Goal: Task Accomplishment & Management: Manage account settings

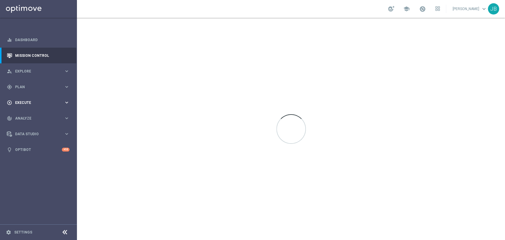
click at [20, 103] on span "Execute" at bounding box center [39, 103] width 49 height 4
click at [24, 113] on link "Campaign Builder" at bounding box center [38, 115] width 46 height 5
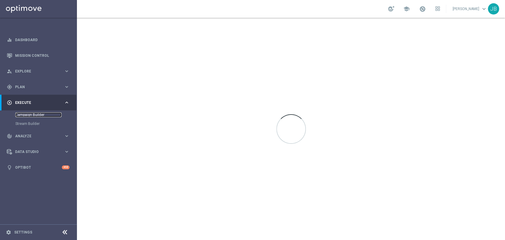
click at [24, 113] on link "Campaign Builder" at bounding box center [38, 115] width 46 height 5
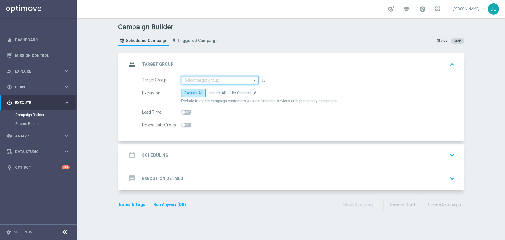
click at [187, 79] on input at bounding box center [219, 80] width 77 height 8
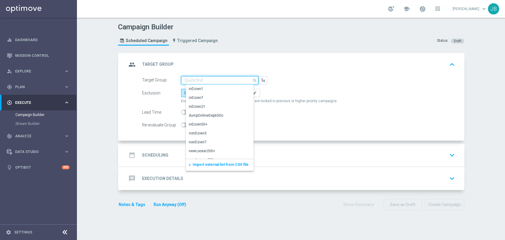
paste input "(LPZ - SMS) Koszulki_ruch_14082025"
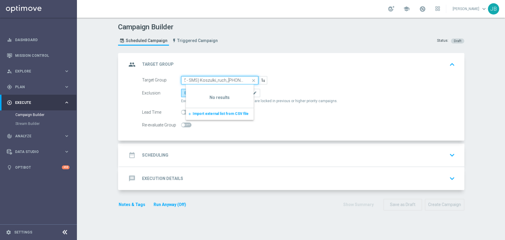
click at [182, 82] on input "(LPZ - SMS) Koszulki_ruch_14082025" at bounding box center [219, 80] width 77 height 8
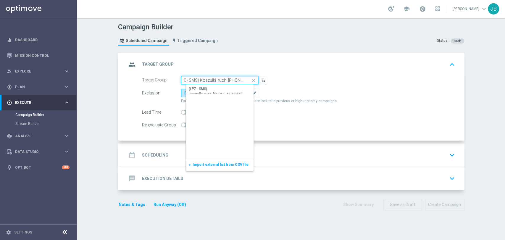
scroll to position [0, 0]
click at [192, 86] on div "(LPZ - SMS) Koszulki_ruch_14082025" at bounding box center [225, 91] width 72 height 11
type input "(LPZ - SMS) Koszulki_ruch_14082025"
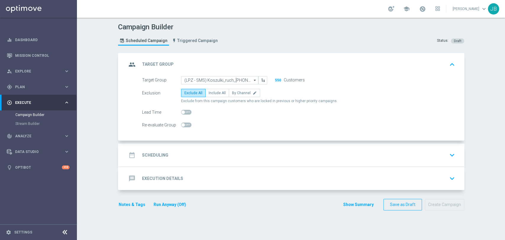
click at [470, 174] on div "Campaign Builder Scheduled Campaign Triggered Campaign Status: Draft group Targ…" at bounding box center [291, 129] width 428 height 222
click at [487, 169] on div "Campaign Builder Scheduled Campaign Triggered Campaign Status: Draft group Targ…" at bounding box center [291, 129] width 428 height 222
click at [201, 150] on div "date_range Scheduling keyboard_arrow_down" at bounding box center [292, 155] width 331 height 11
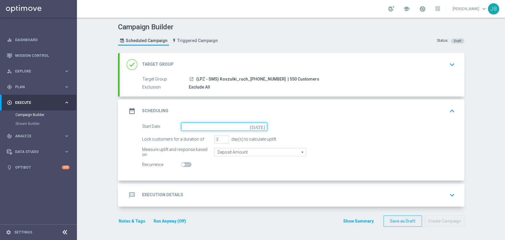
click at [198, 126] on input at bounding box center [224, 127] width 86 height 8
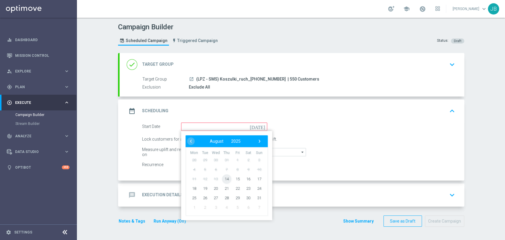
click at [226, 179] on span "14" at bounding box center [226, 178] width 9 height 9
type input "14 Aug 2025"
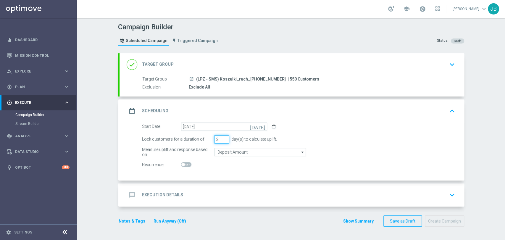
click at [224, 140] on input "2" at bounding box center [221, 139] width 15 height 8
type input "1"
click at [224, 140] on input "1" at bounding box center [221, 139] width 15 height 8
click at [474, 115] on div "Campaign Builder Scheduled Campaign Triggered Campaign Status: Draft done Targe…" at bounding box center [291, 129] width 428 height 222
click at [232, 185] on div "message Execution Details keyboard_arrow_down" at bounding box center [292, 195] width 345 height 23
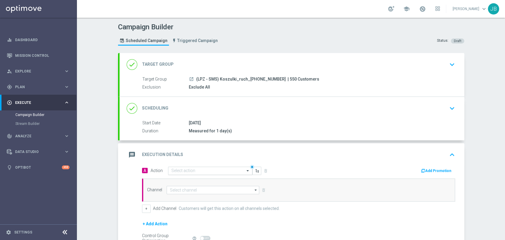
click at [190, 171] on input "text" at bounding box center [204, 170] width 66 height 5
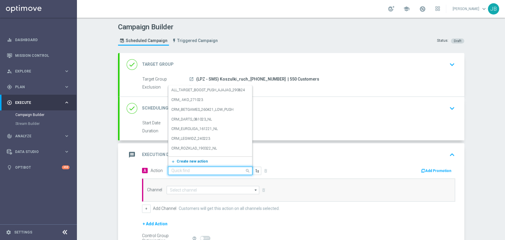
click at [189, 161] on span "Create new action" at bounding box center [192, 161] width 31 height 4
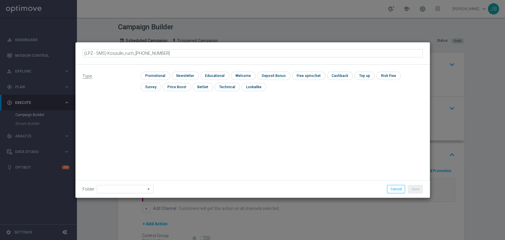
click at [92, 51] on input "(LPZ - SMS) Koszulki_ruch_14082025" at bounding box center [253, 53] width 341 height 8
type input "(LPZ - SMS) Koszulki_ruch_14082025"
click at [179, 76] on input "checkbox" at bounding box center [185, 76] width 26 height 8
checkbox input "true"
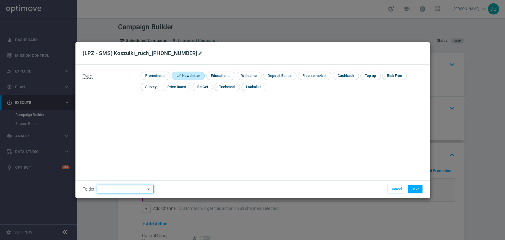
click at [123, 188] on input at bounding box center [125, 189] width 57 height 8
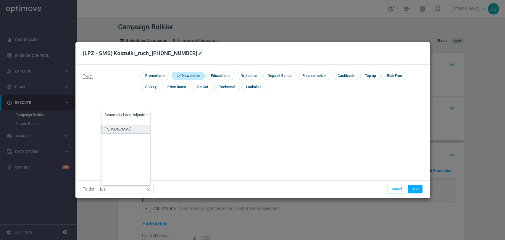
click at [129, 128] on div "Justyna B." at bounding box center [129, 129] width 55 height 9
type input "Justyna B."
click at [417, 192] on button "Save" at bounding box center [415, 189] width 15 height 8
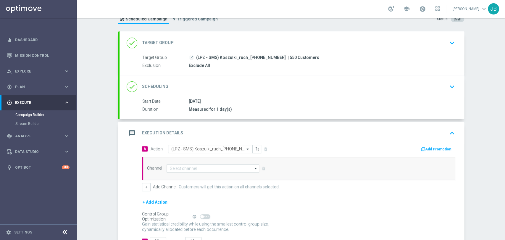
scroll to position [51, 0]
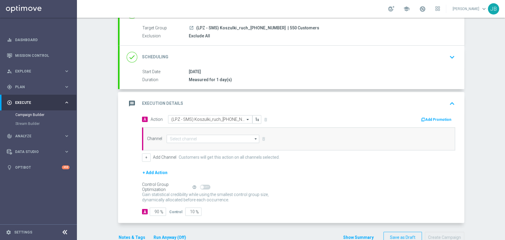
drag, startPoint x: 505, startPoint y: 160, endPoint x: 505, endPoint y: 198, distance: 37.3
click at [505, 198] on div "Campaign Builder Scheduled Campaign Triggered Campaign Status: Draft done Targe…" at bounding box center [291, 129] width 428 height 222
click at [344, 177] on div "+ Add Action" at bounding box center [298, 176] width 313 height 15
click at [196, 137] on input at bounding box center [213, 139] width 93 height 8
click at [177, 155] on div "SMS" at bounding box center [177, 156] width 7 height 5
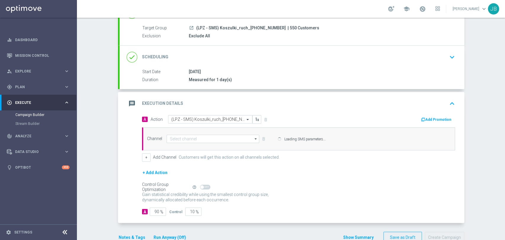
type input "SMS"
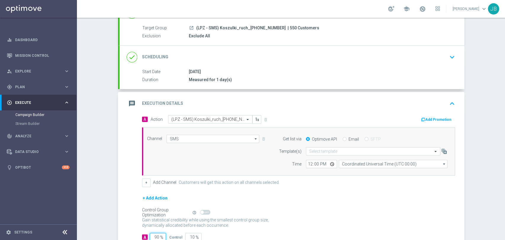
click at [154, 237] on input "90" at bounding box center [158, 237] width 16 height 8
type input "0"
type input "100"
type input "0"
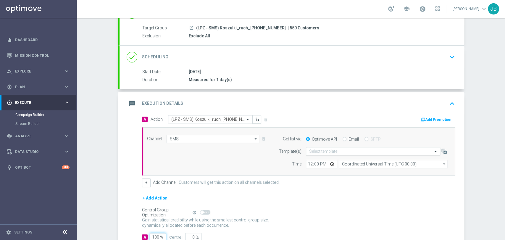
type input "100"
click at [320, 150] on input "text" at bounding box center [367, 151] width 116 height 5
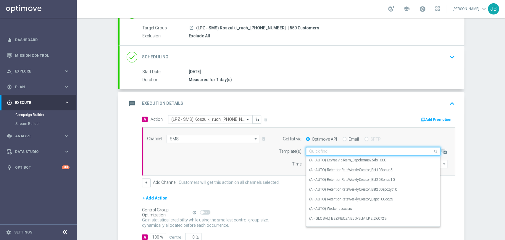
paste input "(LPZ - SMS) Koszulki_ruch_14082025"
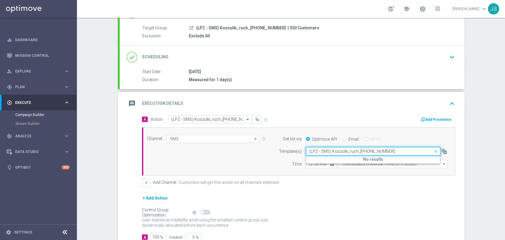
click at [314, 151] on input "(LPZ - SMS) Koszulki_ruch_14082025" at bounding box center [367, 151] width 116 height 5
click at [313, 161] on label "(LPZ - SMS) Koszulki_ruch_14082025" at bounding box center [345, 160] width 73 height 5
type input "(LPZ - SMS) Koszulki_ruch_14082025"
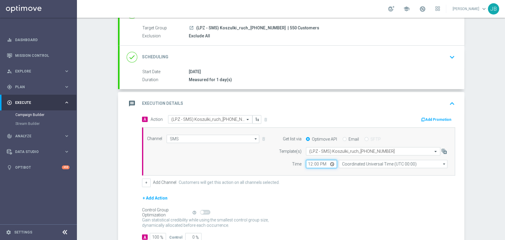
click at [306, 165] on input "12:00" at bounding box center [321, 164] width 31 height 8
type input "10:29"
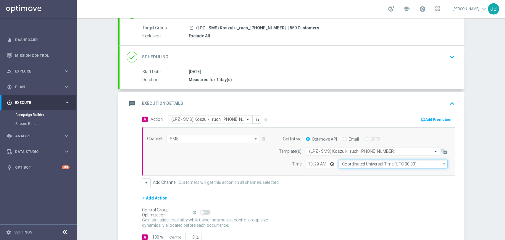
click at [348, 164] on input "Coordinated Universal Time (UTC 00:00)" at bounding box center [393, 164] width 109 height 8
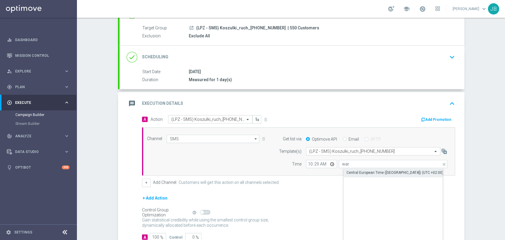
click at [348, 171] on div "Central European Time (Warsaw) (UTC +02:00)" at bounding box center [395, 172] width 97 height 5
type input "Central European Time (Warsaw) (UTC +02:00)"
click at [482, 154] on div "Campaign Builder Scheduled Campaign Triggered Campaign Status: Draft done Targe…" at bounding box center [291, 129] width 428 height 222
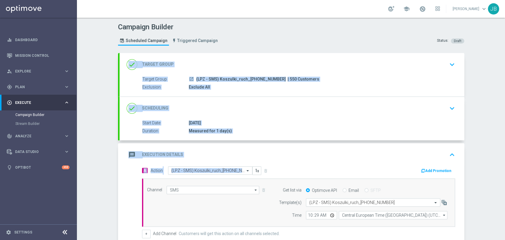
drag, startPoint x: 505, startPoint y: 119, endPoint x: 505, endPoint y: 79, distance: 40.0
click at [505, 79] on div "Campaign Builder Scheduled Campaign Triggered Campaign Status: Draft done Targe…" at bounding box center [291, 129] width 428 height 222
click at [491, 85] on div "Campaign Builder Scheduled Campaign Triggered Campaign Status: Draft done Targe…" at bounding box center [291, 129] width 428 height 222
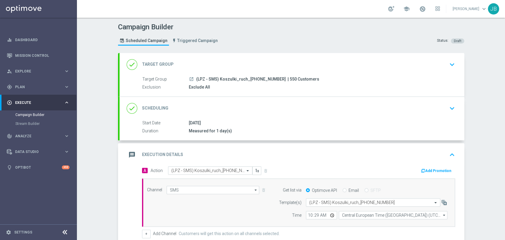
click at [414, 108] on div "done Scheduling keyboard_arrow_down" at bounding box center [292, 108] width 331 height 11
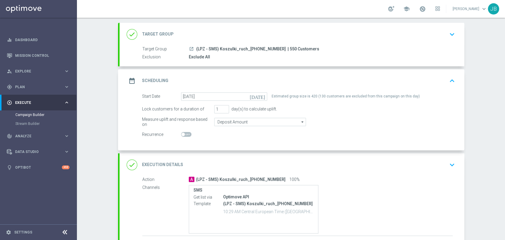
scroll to position [33, 0]
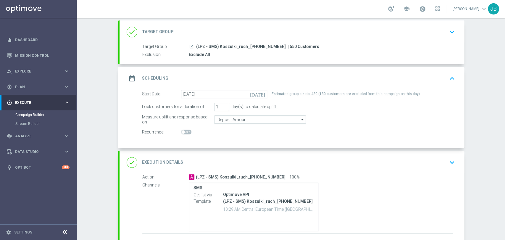
click at [495, 166] on div "Campaign Builder Scheduled Campaign Triggered Campaign Status: Draft done Targe…" at bounding box center [291, 129] width 428 height 222
click at [490, 158] on div "Campaign Builder Scheduled Campaign Triggered Campaign Status: Draft done Targe…" at bounding box center [291, 129] width 428 height 222
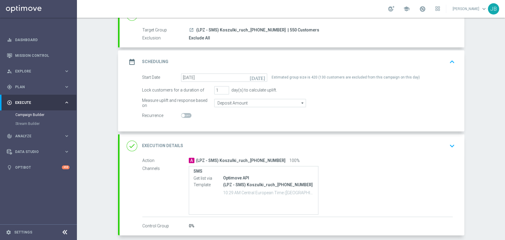
scroll to position [52, 0]
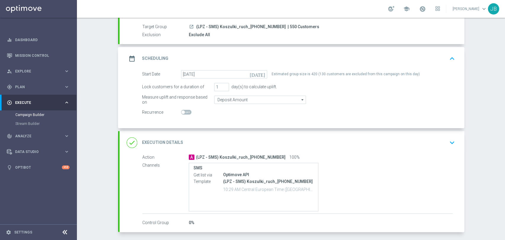
click at [441, 130] on accordion "done Target Group keyboard_arrow_down Target Group launch (LPZ - SMS) Koszulki_…" at bounding box center [291, 117] width 346 height 232
click at [436, 141] on div "done Execution Details keyboard_arrow_down" at bounding box center [292, 142] width 331 height 11
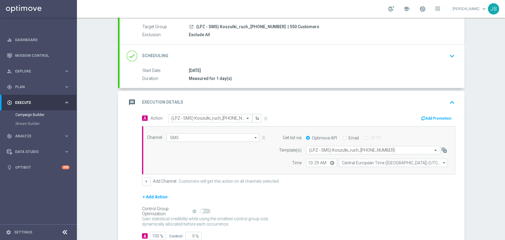
click at [450, 57] on icon "keyboard_arrow_down" at bounding box center [452, 56] width 9 height 9
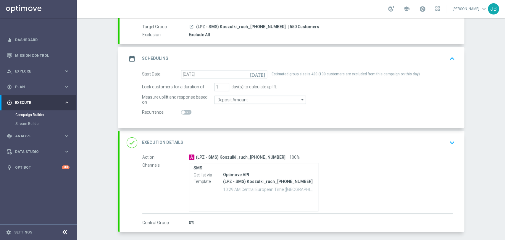
click at [448, 24] on div "launch (LPZ - SMS) Koszulki_ruch_14082025 | 550 Customers" at bounding box center [321, 27] width 264 height 6
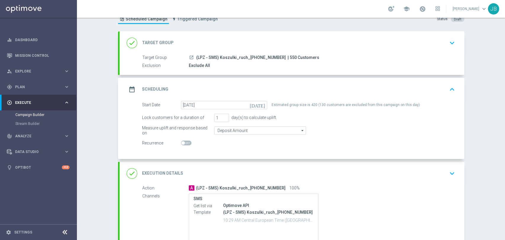
scroll to position [21, 0]
click at [430, 57] on div "launch (LPZ - SMS) Koszulki_ruch_14082025 | 550 Customers" at bounding box center [321, 58] width 264 height 6
click at [481, 99] on div "Campaign Builder Scheduled Campaign Triggered Campaign Status: Draft done Targe…" at bounding box center [291, 129] width 428 height 222
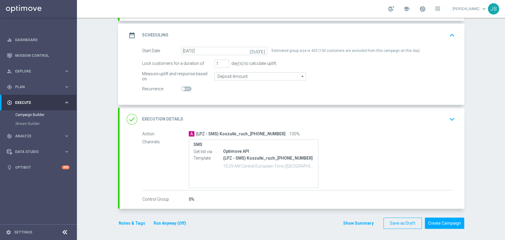
click at [449, 121] on icon "keyboard_arrow_down" at bounding box center [452, 119] width 9 height 9
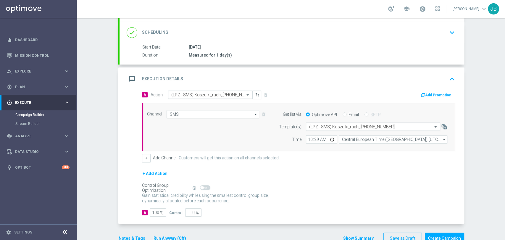
click at [505, 41] on div "Campaign Builder Scheduled Campaign Triggered Campaign Status: Draft done Targe…" at bounding box center [291, 129] width 428 height 222
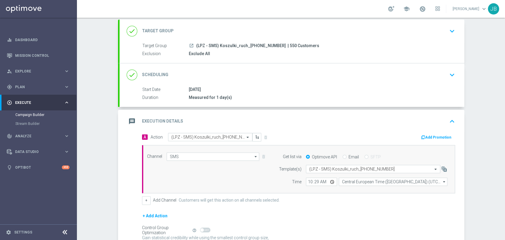
drag, startPoint x: 505, startPoint y: 65, endPoint x: 503, endPoint y: 95, distance: 29.9
click at [503, 95] on div "Campaign Builder Scheduled Campaign Triggered Campaign Status: Draft done Targe…" at bounding box center [291, 129] width 428 height 222
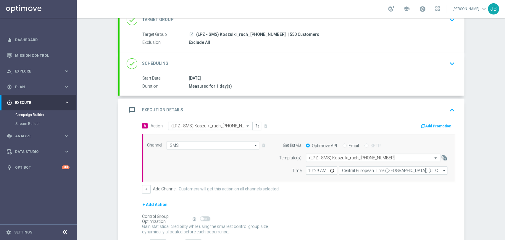
click at [431, 73] on div "done Scheduling keyboard_arrow_down" at bounding box center [292, 63] width 345 height 23
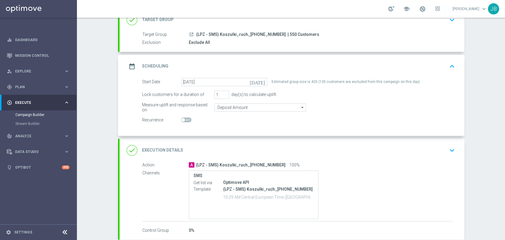
click at [443, 30] on div "done Target Group keyboard_arrow_down" at bounding box center [292, 19] width 345 height 23
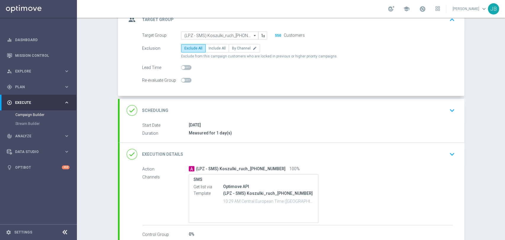
click at [490, 188] on div "Campaign Builder Scheduled Campaign Triggered Campaign Status: Draft group Targ…" at bounding box center [291, 129] width 428 height 222
click at [505, 87] on div "Campaign Builder Scheduled Campaign Triggered Campaign Status: Draft group Targ…" at bounding box center [291, 129] width 428 height 222
click at [423, 107] on div "done Scheduling keyboard_arrow_down" at bounding box center [292, 110] width 331 height 11
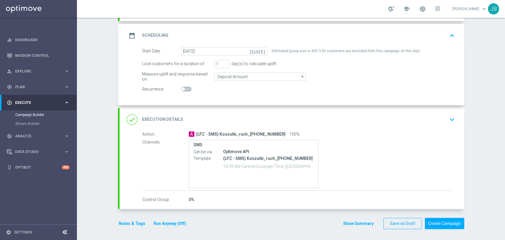
click at [436, 118] on div "done Execution Details keyboard_arrow_down" at bounding box center [292, 119] width 331 height 11
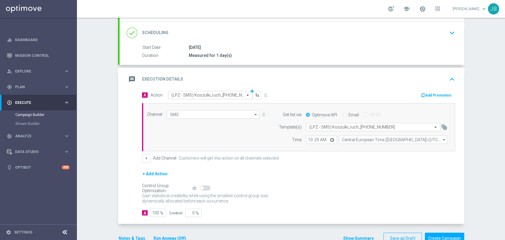
scroll to position [76, 0]
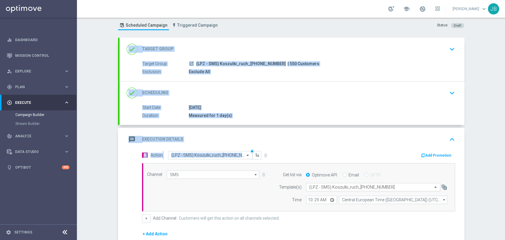
drag, startPoint x: 505, startPoint y: 106, endPoint x: 498, endPoint y: 67, distance: 40.0
click at [498, 67] on div "Campaign Builder Scheduled Campaign Triggered Campaign Status: Draft done Targe…" at bounding box center [291, 129] width 428 height 222
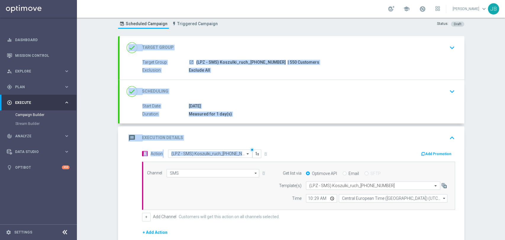
click at [486, 76] on div "Campaign Builder Scheduled Campaign Triggered Campaign Status: Draft done Targe…" at bounding box center [291, 129] width 428 height 222
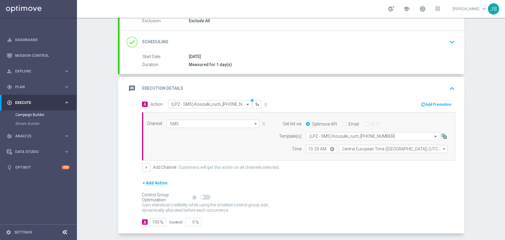
scroll to position [91, 0]
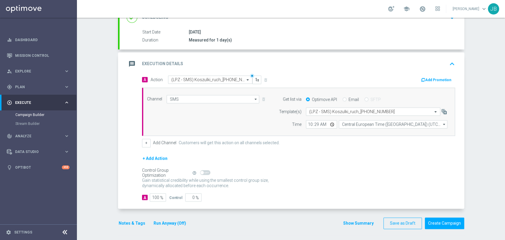
click at [488, 142] on div "Campaign Builder Scheduled Campaign Triggered Campaign Status: Draft done Targe…" at bounding box center [291, 129] width 428 height 222
click at [484, 161] on div "Campaign Builder Scheduled Campaign Triggered Campaign Status: Draft done Targe…" at bounding box center [291, 129] width 428 height 222
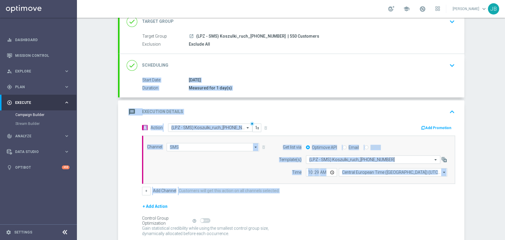
scroll to position [0, 0]
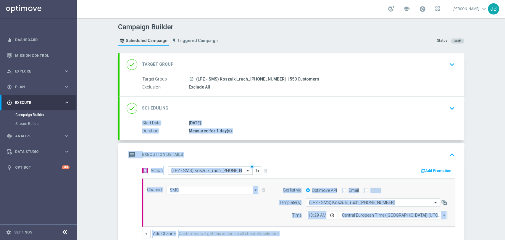
drag, startPoint x: 505, startPoint y: 157, endPoint x: 502, endPoint y: 95, distance: 62.2
click at [502, 95] on div "Campaign Builder Scheduled Campaign Triggered Campaign Status: Draft done Targe…" at bounding box center [291, 129] width 428 height 222
click at [495, 94] on div "Campaign Builder Scheduled Campaign Triggered Campaign Status: Draft done Targe…" at bounding box center [291, 129] width 428 height 222
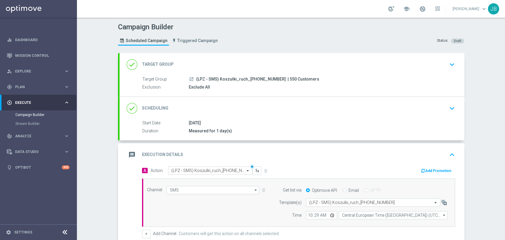
click at [423, 65] on div "done Target Group keyboard_arrow_down" at bounding box center [292, 64] width 331 height 11
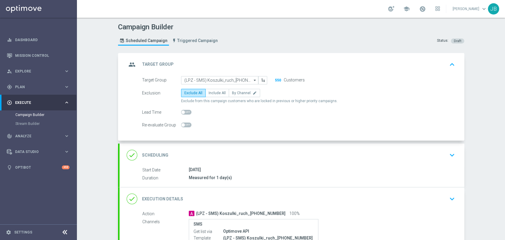
click at [397, 154] on div "done Scheduling keyboard_arrow_down" at bounding box center [292, 155] width 331 height 11
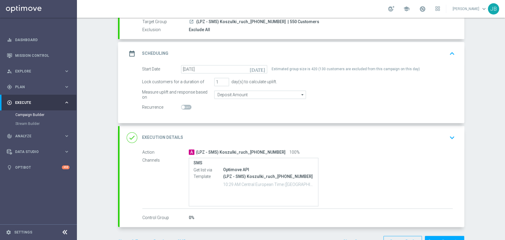
scroll to position [61, 0]
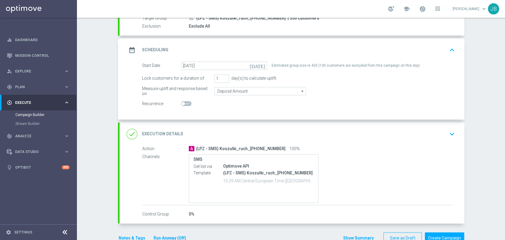
click at [435, 129] on div "done Execution Details keyboard_arrow_down" at bounding box center [292, 134] width 331 height 11
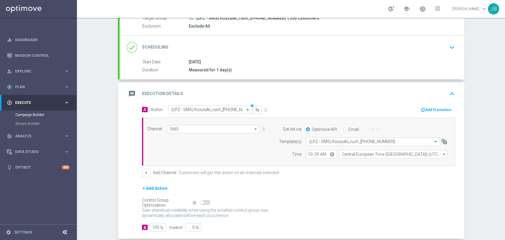
scroll to position [79, 0]
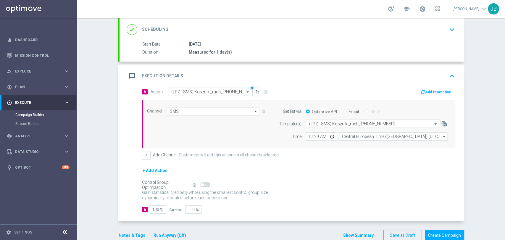
click at [489, 154] on div "Campaign Builder Scheduled Campaign Triggered Campaign Status: Draft done Targe…" at bounding box center [291, 129] width 428 height 222
click at [472, 76] on div "Campaign Builder Scheduled Campaign Triggered Campaign Status: Draft done Targe…" at bounding box center [291, 129] width 428 height 222
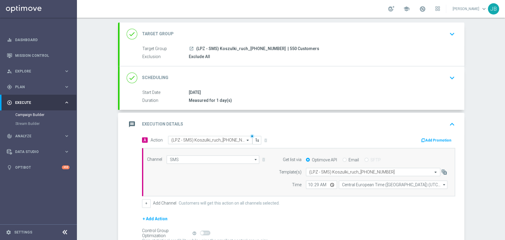
drag, startPoint x: 505, startPoint y: 98, endPoint x: 504, endPoint y: 65, distance: 32.9
click at [504, 65] on div "Campaign Builder Scheduled Campaign Triggered Campaign Status: Draft done Targe…" at bounding box center [291, 129] width 428 height 222
click at [489, 68] on div "Campaign Builder Scheduled Campaign Triggered Campaign Status: Draft done Targe…" at bounding box center [291, 129] width 428 height 222
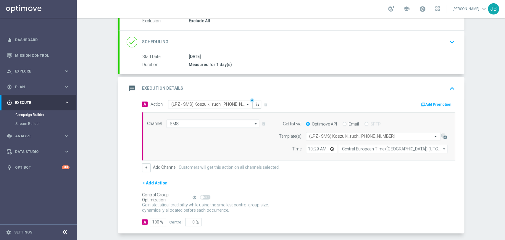
scroll to position [67, 0]
drag, startPoint x: 505, startPoint y: 108, endPoint x: 498, endPoint y: 133, distance: 25.7
click at [498, 133] on div "Campaign Builder Scheduled Campaign Triggered Campaign Status: Draft done Targe…" at bounding box center [291, 129] width 428 height 222
click at [485, 143] on div "Campaign Builder Scheduled Campaign Triggered Campaign Status: Draft done Targe…" at bounding box center [291, 129] width 428 height 222
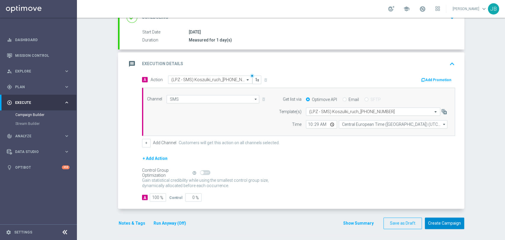
click at [460, 225] on button "Create Campaign" at bounding box center [444, 224] width 39 height 12
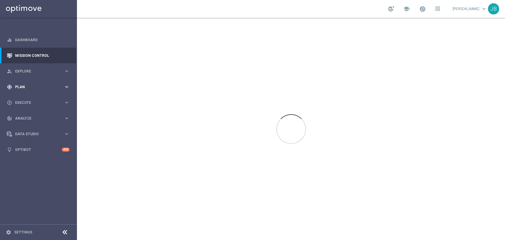
click at [35, 84] on div "gps_fixed Plan" at bounding box center [35, 86] width 57 height 5
click at [34, 97] on link "Target Groups" at bounding box center [38, 99] width 46 height 5
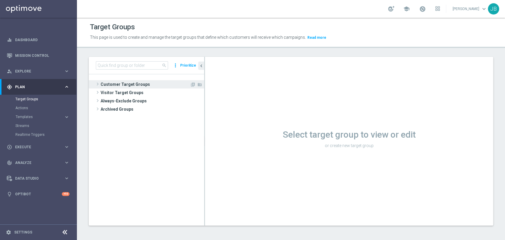
click at [124, 82] on span "Customer Target Groups" at bounding box center [145, 84] width 89 height 8
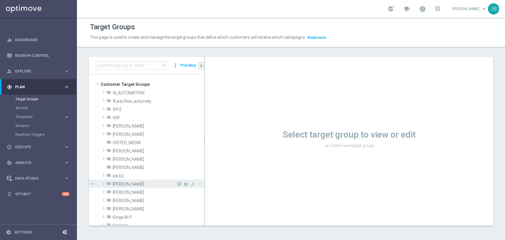
click at [127, 183] on span "Justyna B." at bounding box center [145, 184] width 64 height 5
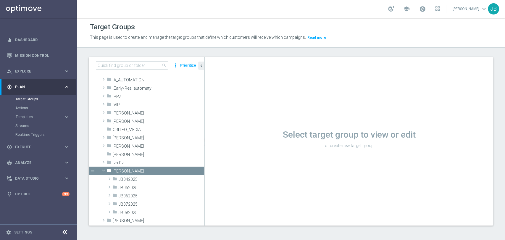
scroll to position [66, 0]
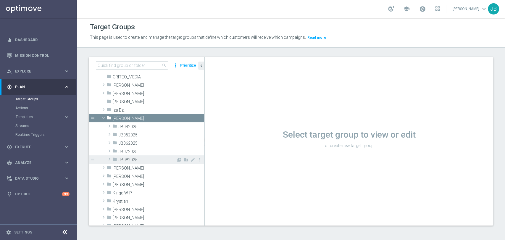
click at [146, 160] on span "JB082025" at bounding box center [148, 160] width 58 height 5
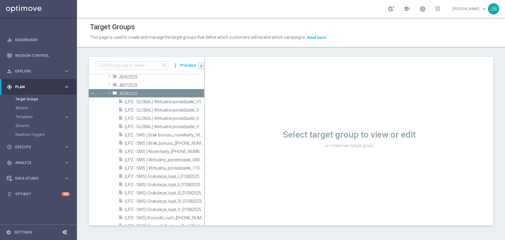
scroll to position [111, 0]
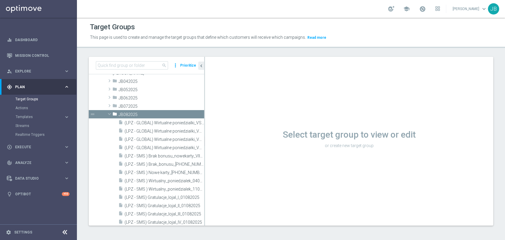
drag, startPoint x: 204, startPoint y: 123, endPoint x: 206, endPoint y: 106, distance: 16.7
click at [206, 106] on as-split "search more_vert Prioritize Customer Target Groups library_add create_new_folder" at bounding box center [291, 141] width 405 height 169
click at [141, 102] on div "folder JB072025" at bounding box center [145, 106] width 64 height 8
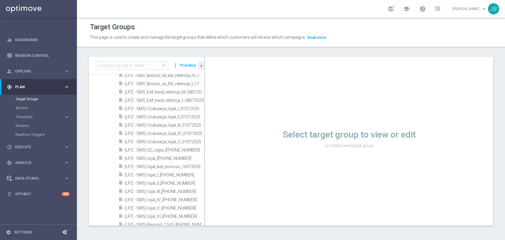
scroll to position [224, 0]
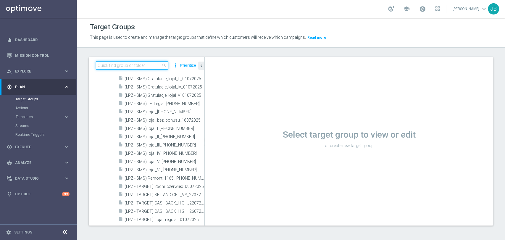
click at [159, 65] on input at bounding box center [132, 65] width 72 height 8
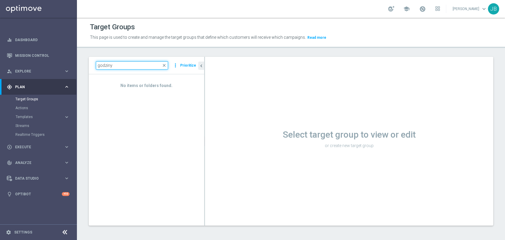
type input "godziny"
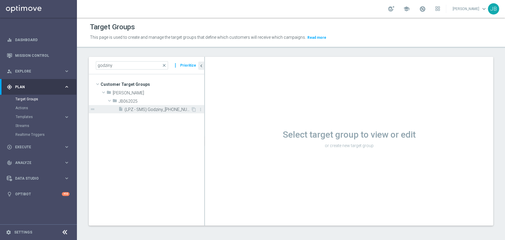
click at [156, 110] on span "(LPZ - SMS) Godziny_14082025" at bounding box center [158, 109] width 66 height 5
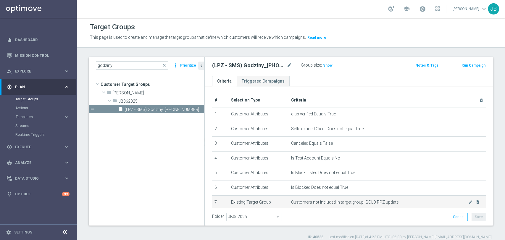
click at [261, 203] on td "Existing Target Group" at bounding box center [259, 202] width 60 height 15
click at [251, 217] on span "JB062025" at bounding box center [254, 217] width 55 height 8
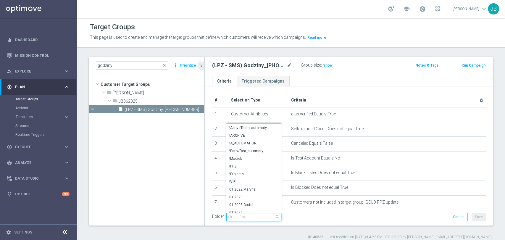
click at [251, 217] on input "search" at bounding box center [254, 217] width 55 height 8
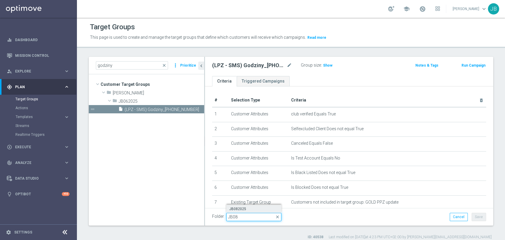
type input "JB08"
click at [249, 211] on span "JB082025" at bounding box center [253, 209] width 49 height 5
type input "JB082025"
click at [478, 213] on button "Save" at bounding box center [479, 217] width 15 height 8
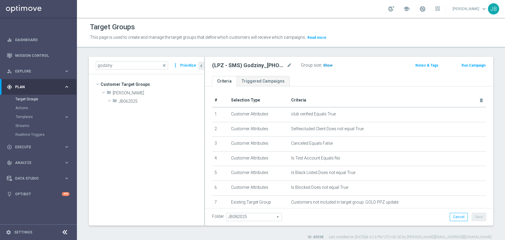
click at [326, 65] on span "Show" at bounding box center [327, 65] width 9 height 4
click at [289, 63] on icon "mode_edit" at bounding box center [289, 65] width 5 height 7
